Goal: Information Seeking & Learning: Check status

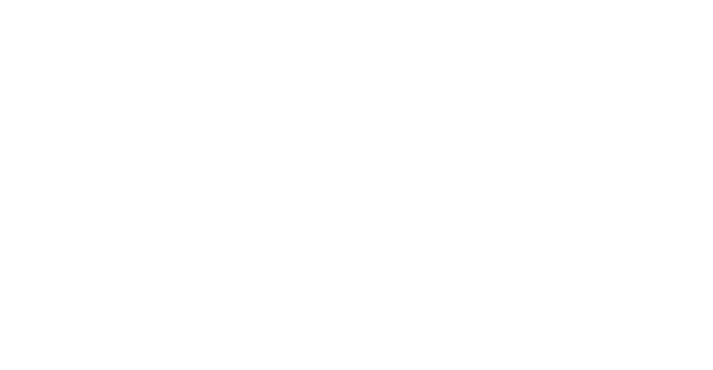
select select
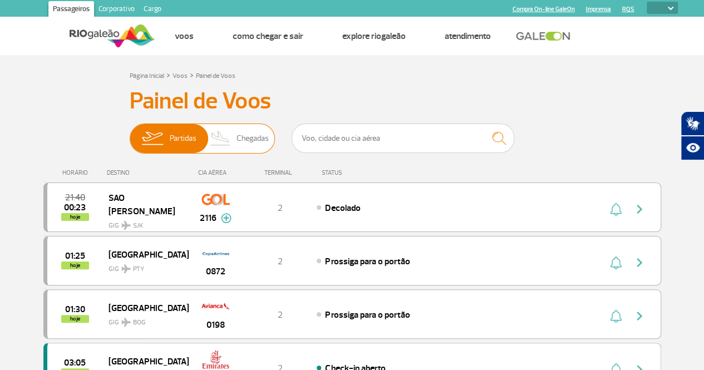
click at [238, 139] on span "Chegadas" at bounding box center [253, 138] width 32 height 29
click at [130, 133] on input "Partidas Chegadas" at bounding box center [130, 133] width 0 height 0
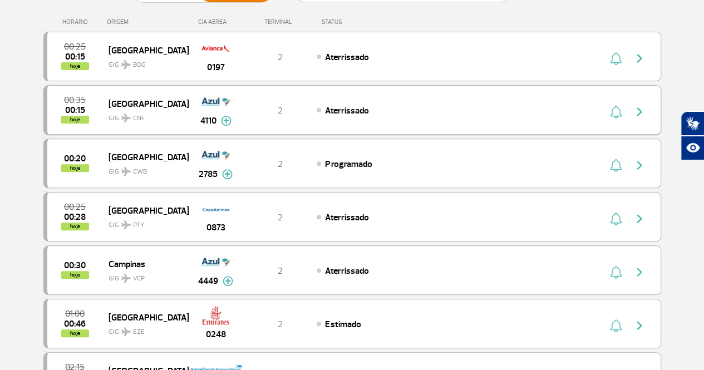
scroll to position [152, 0]
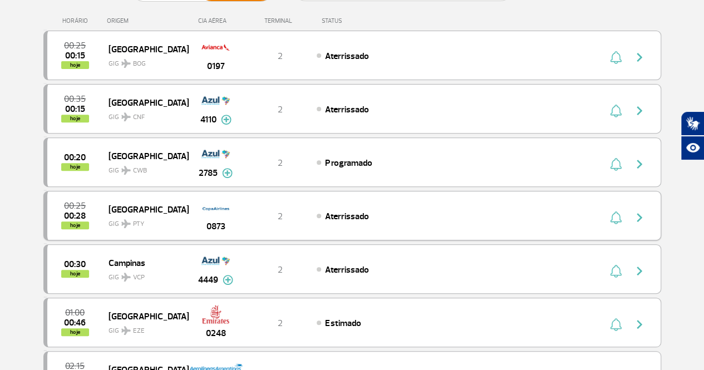
click at [635, 215] on img "button" at bounding box center [639, 217] width 13 height 13
click at [518, 210] on div "Aterrissado" at bounding box center [440, 216] width 246 height 12
click at [639, 216] on img "button" at bounding box center [639, 217] width 13 height 13
drag, startPoint x: 689, startPoint y: 220, endPoint x: 641, endPoint y: 213, distance: 48.5
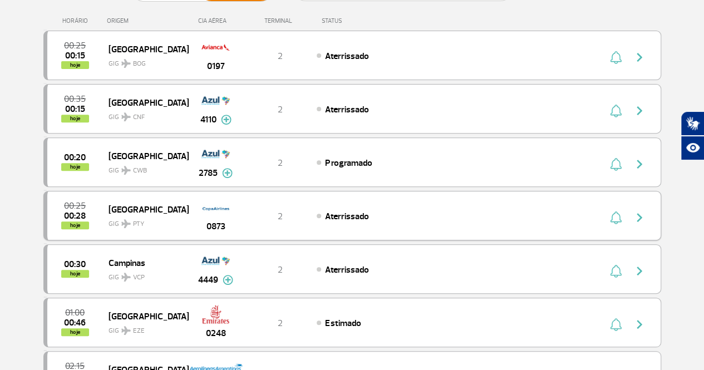
click at [641, 213] on img "button" at bounding box center [639, 217] width 13 height 13
click at [530, 229] on div "00:25 00:28 hoje Panama GIG PTY 0873 2 Aterrissado" at bounding box center [352, 216] width 618 height 50
click at [365, 211] on span "Aterrissado" at bounding box center [346, 216] width 43 height 11
click at [353, 212] on span "Aterrissado" at bounding box center [346, 216] width 43 height 11
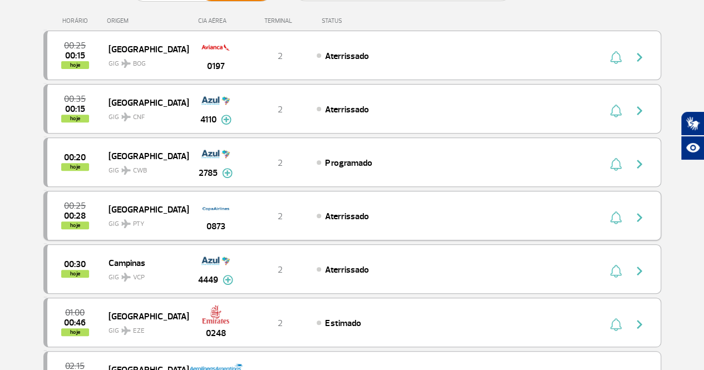
click at [615, 214] on img "button" at bounding box center [616, 217] width 12 height 13
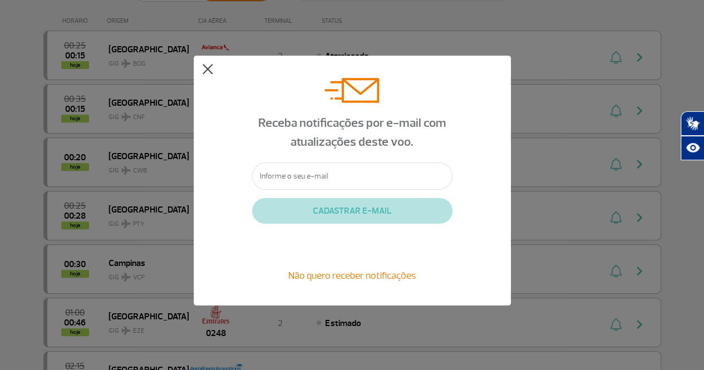
click at [205, 65] on button at bounding box center [207, 69] width 11 height 11
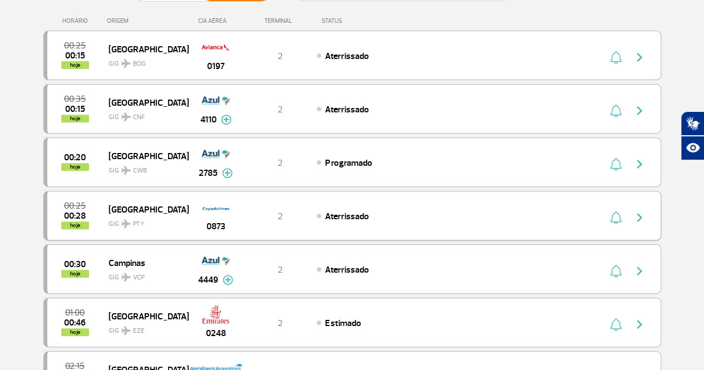
click at [638, 215] on img "button" at bounding box center [639, 217] width 13 height 13
click at [639, 215] on img "button" at bounding box center [639, 217] width 13 height 13
click at [487, 202] on div "00:25 00:28 hoje Panama GIG PTY 0873 2 Aterrissado" at bounding box center [352, 216] width 618 height 50
drag, startPoint x: 487, startPoint y: 202, endPoint x: 449, endPoint y: 202, distance: 37.9
click at [449, 202] on div "00:25 00:28 hoje Panama GIG PTY 0873 2 Aterrissado" at bounding box center [352, 216] width 618 height 50
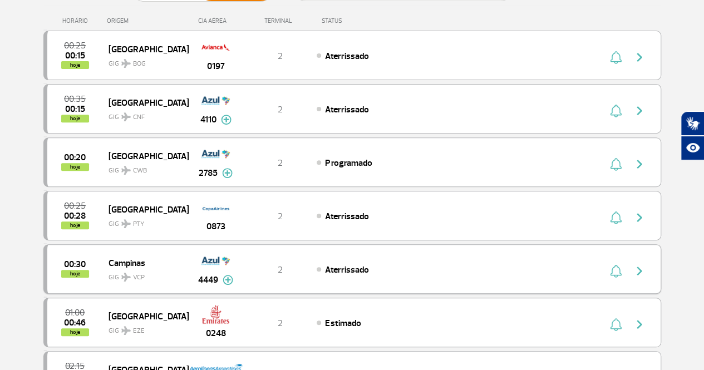
click at [405, 263] on div "Aterrissado" at bounding box center [440, 269] width 246 height 12
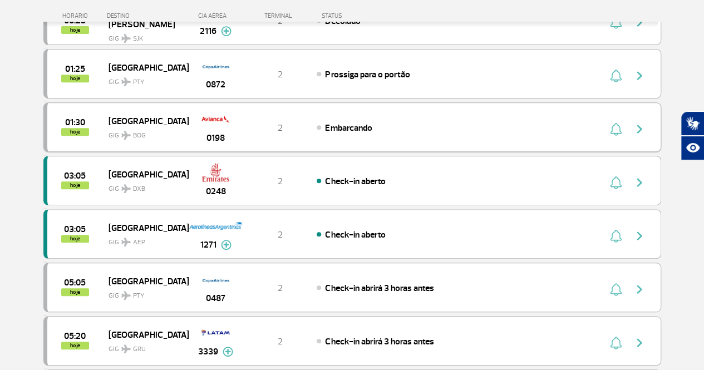
scroll to position [241, 0]
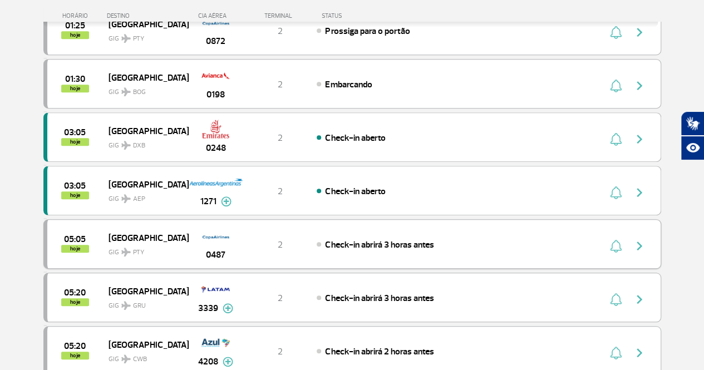
click at [263, 248] on div "05:05 hoje Panama GIG PTY 0487 2 Check-in abrirá 3 horas antes" at bounding box center [352, 244] width 618 height 50
click at [327, 241] on span "Check-in abrirá 3 horas antes" at bounding box center [379, 244] width 109 height 11
click at [380, 239] on span "Check-in abrirá 3 horas antes" at bounding box center [379, 244] width 109 height 11
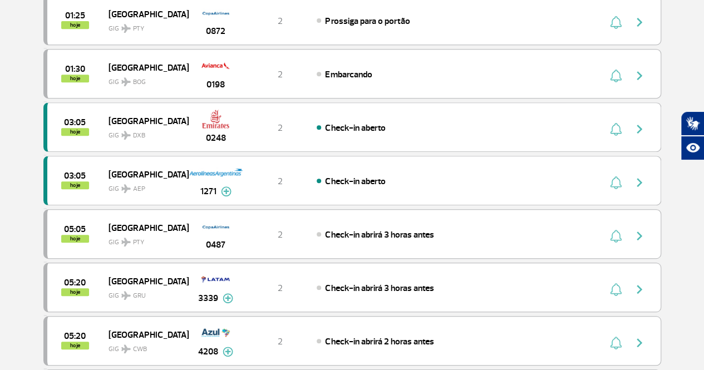
scroll to position [0, 0]
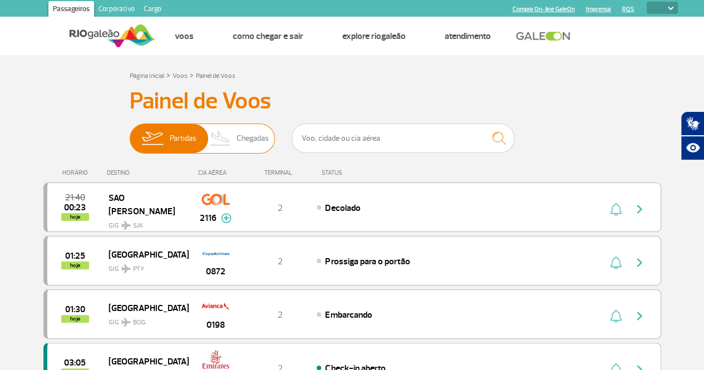
click at [246, 140] on span "Chegadas" at bounding box center [253, 138] width 32 height 29
click at [130, 133] on input "Partidas Chegadas" at bounding box center [130, 133] width 0 height 0
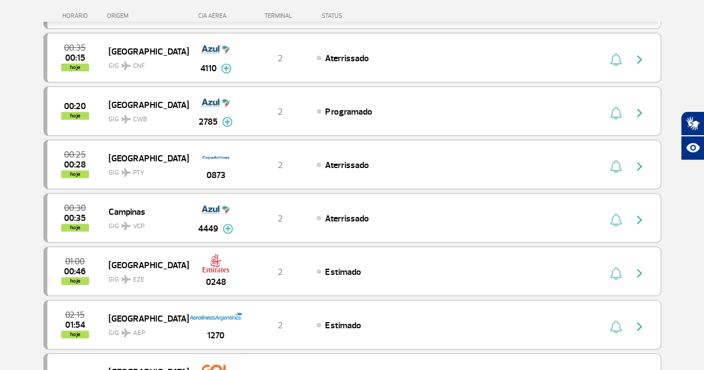
scroll to position [214, 0]
click at [330, 160] on span "Aterrissado" at bounding box center [346, 164] width 43 height 11
click at [394, 163] on div "Aterrissado" at bounding box center [440, 164] width 246 height 12
click at [300, 160] on div "2" at bounding box center [279, 164] width 73 height 12
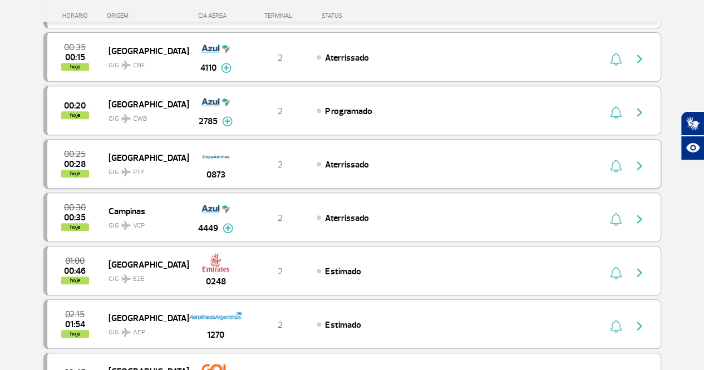
click at [300, 160] on div "2" at bounding box center [279, 164] width 73 height 12
click at [92, 151] on div "00:25 00:28 hoje" at bounding box center [77, 163] width 61 height 27
click at [174, 150] on span "[GEOGRAPHIC_DATA]" at bounding box center [144, 157] width 71 height 14
click at [644, 165] on img "button" at bounding box center [639, 165] width 13 height 13
click at [643, 165] on img "button" at bounding box center [639, 165] width 13 height 13
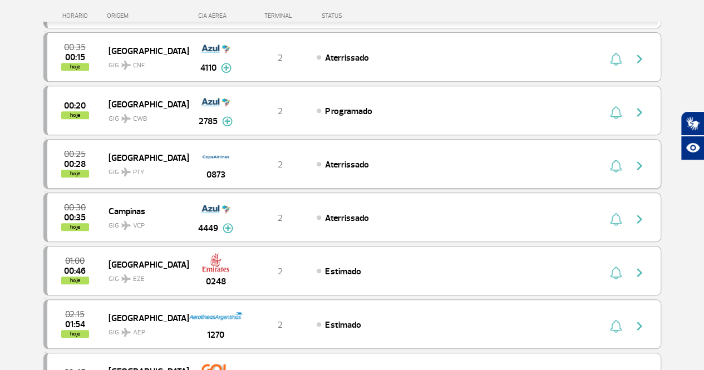
click at [553, 164] on div "Aterrissado" at bounding box center [440, 164] width 246 height 12
drag, startPoint x: 553, startPoint y: 164, endPoint x: 592, endPoint y: 173, distance: 39.9
click at [592, 173] on div "00:25 00:28 hoje Panama GIG PTY 0873 2 Aterrissado" at bounding box center [352, 164] width 618 height 50
click at [409, 265] on div "Estimado" at bounding box center [440, 271] width 246 height 12
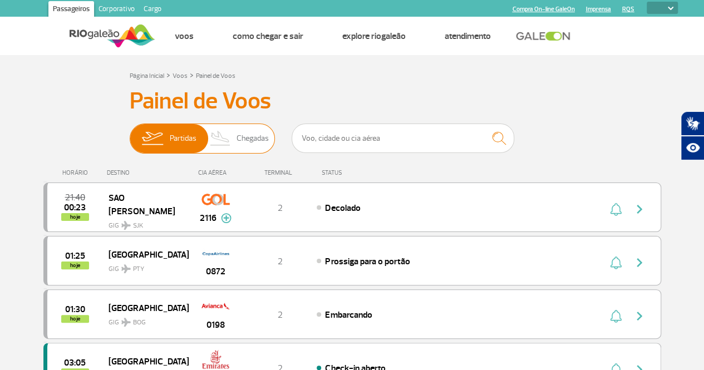
click at [240, 142] on span "Chegadas" at bounding box center [253, 138] width 32 height 29
click at [130, 133] on input "Partidas Chegadas" at bounding box center [130, 133] width 0 height 0
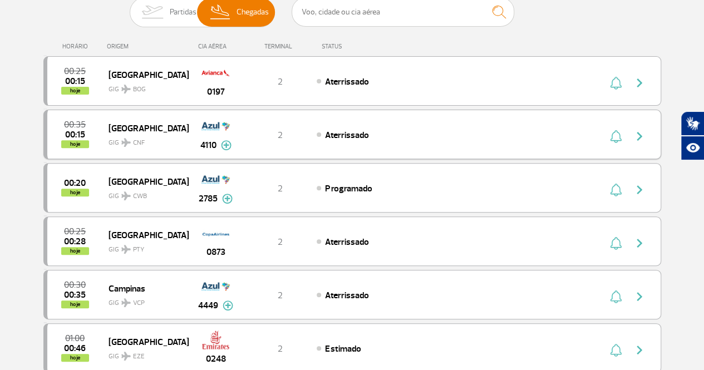
scroll to position [129, 0]
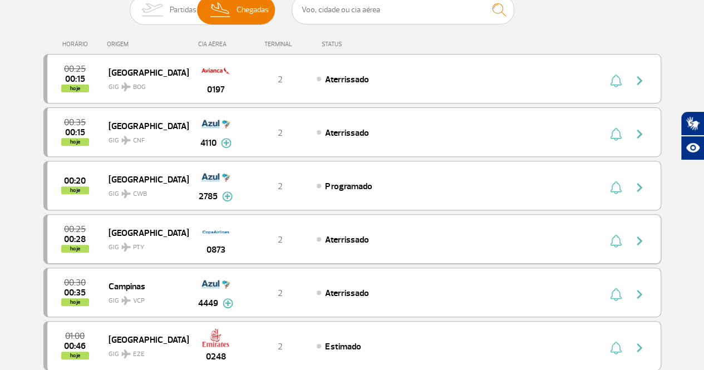
click at [304, 239] on div "2" at bounding box center [279, 239] width 73 height 12
click at [392, 237] on div "Aterrissado" at bounding box center [440, 239] width 246 height 12
